Goal: Entertainment & Leisure: Consume media (video, audio)

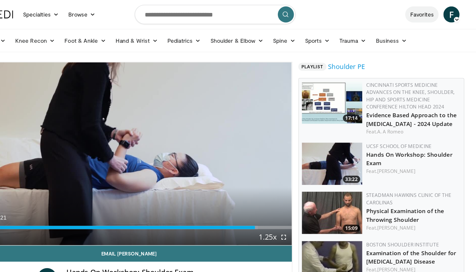
click at [392, 10] on link "Favorites" at bounding box center [405, 11] width 27 height 13
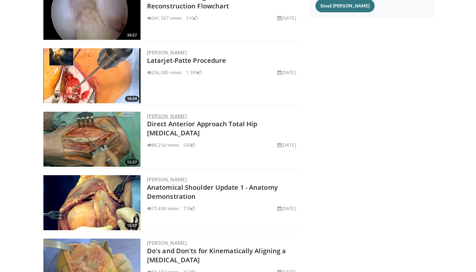
scroll to position [103, 0]
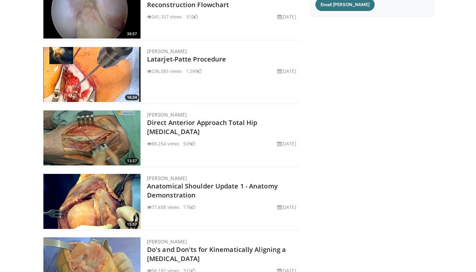
click at [114, 75] on img at bounding box center [91, 74] width 97 height 55
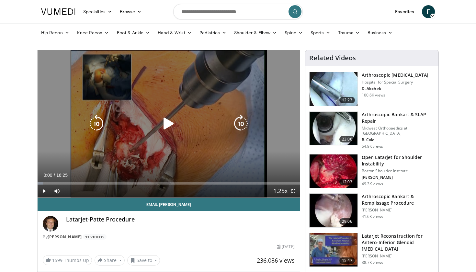
click at [161, 130] on icon "Video Player" at bounding box center [169, 124] width 18 height 18
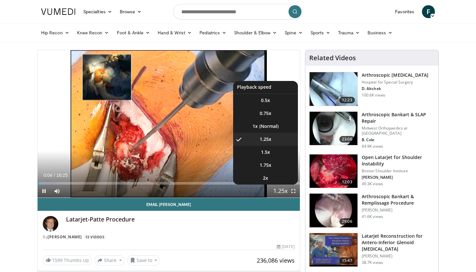
click at [281, 191] on span "Video Player" at bounding box center [280, 191] width 9 height 13
click at [263, 154] on span "1.5x" at bounding box center [265, 152] width 9 height 6
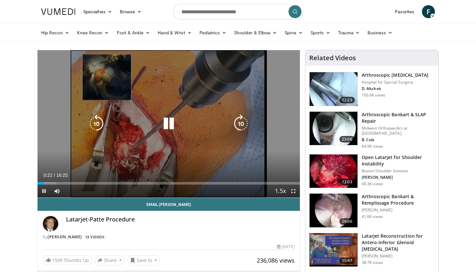
click at [72, 156] on div "10 seconds Tap to unmute" at bounding box center [169, 123] width 263 height 147
click at [60, 159] on div "10 seconds Tap to unmute" at bounding box center [169, 123] width 263 height 147
click at [97, 149] on div "10 seconds Tap to unmute" at bounding box center [169, 123] width 263 height 147
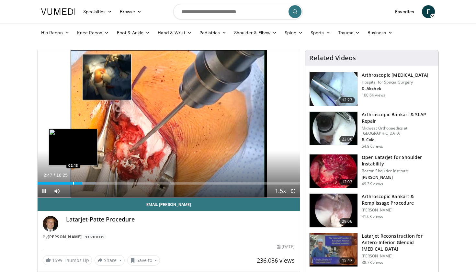
click at [73, 182] on div "Progress Bar" at bounding box center [73, 183] width 1 height 3
click at [69, 183] on div "02:13" at bounding box center [56, 183] width 36 height 3
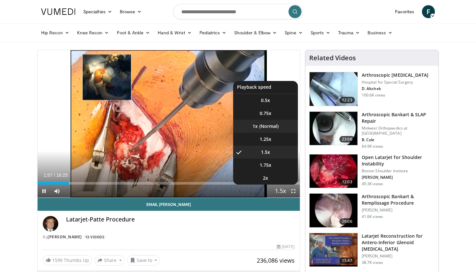
click at [263, 125] on li "1x" at bounding box center [265, 126] width 65 height 13
click at [269, 157] on li "1.5x" at bounding box center [265, 152] width 65 height 13
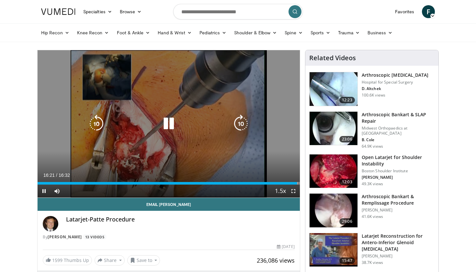
click at [170, 123] on icon "Video Player" at bounding box center [169, 124] width 18 height 18
